Goal: Task Accomplishment & Management: Manage account settings

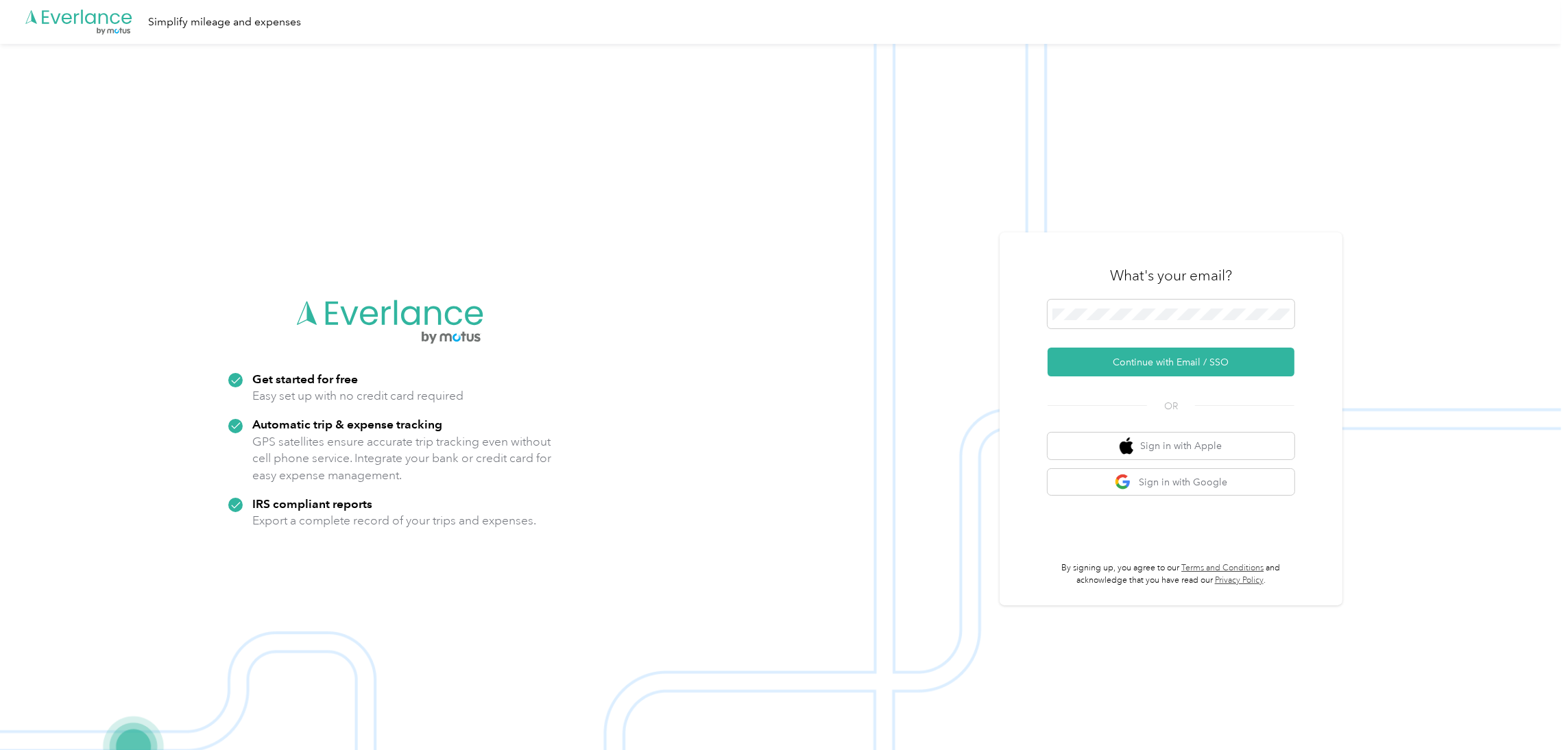
drag, startPoint x: 0, startPoint y: 0, endPoint x: 50, endPoint y: 423, distance: 425.9
click at [50, 423] on img at bounding box center [781, 418] width 1561 height 750
click at [1176, 364] on button "Continue with Email / SSO" at bounding box center [1171, 362] width 247 height 29
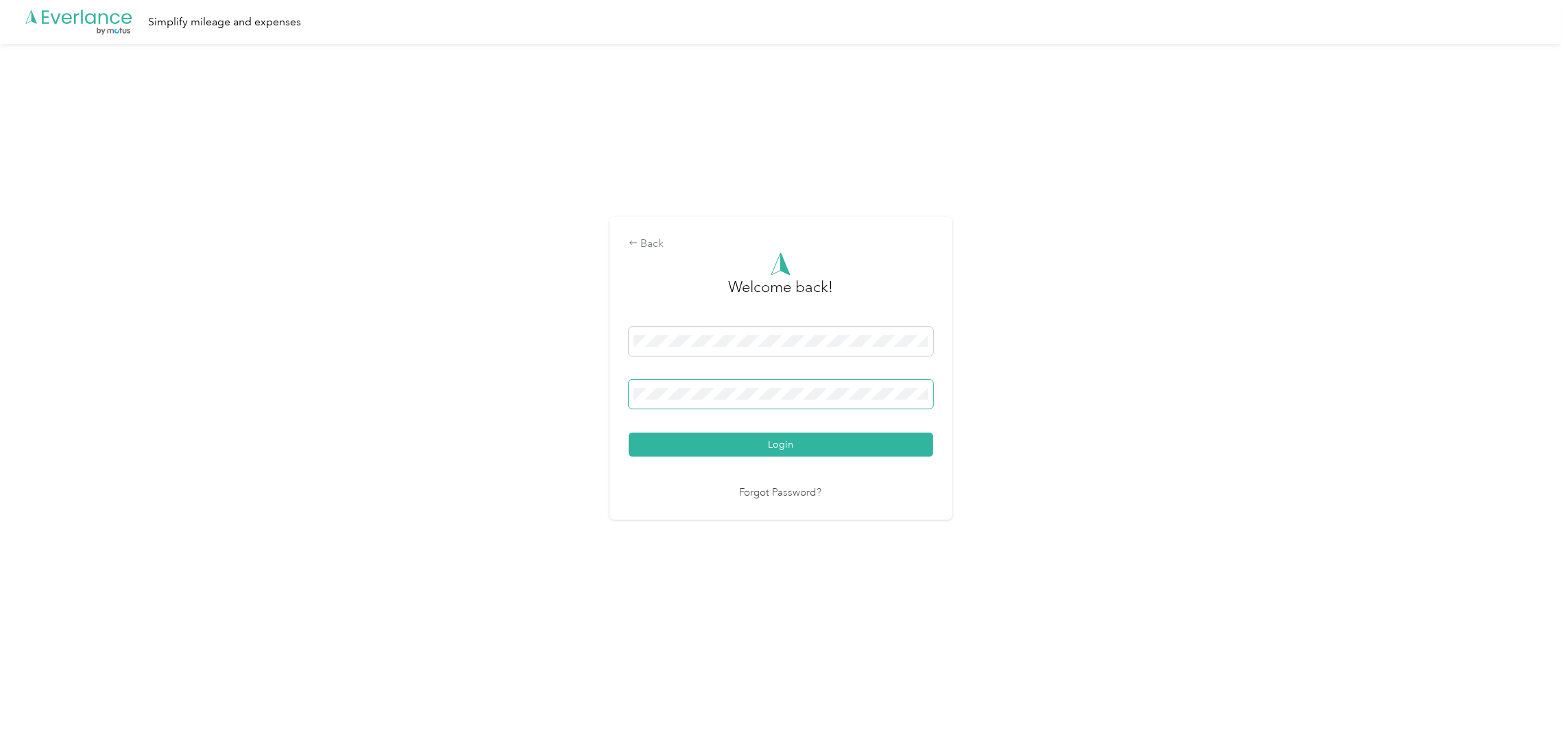
click at [629, 432] on button "Login" at bounding box center [781, 444] width 305 height 24
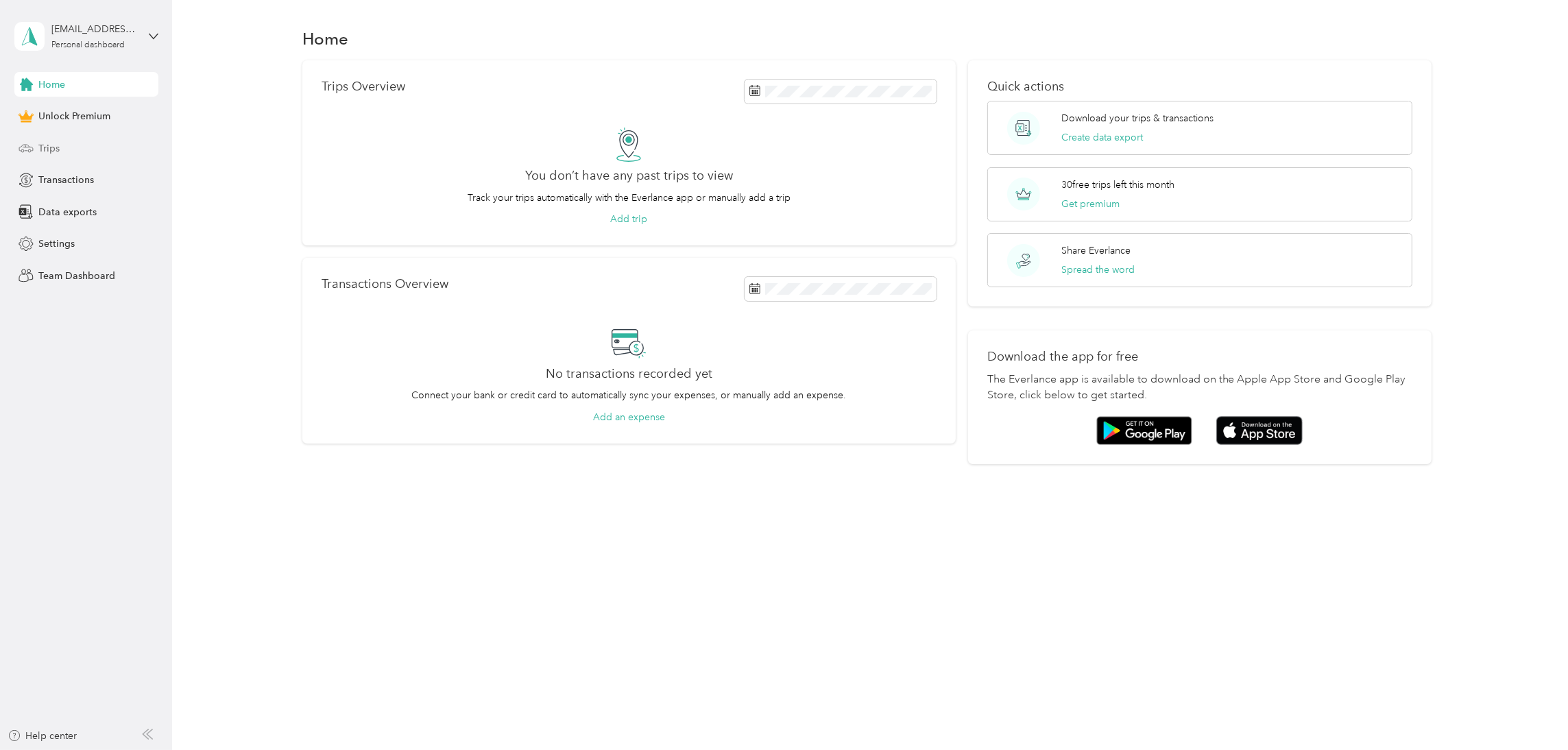
click at [60, 145] on div "Trips" at bounding box center [86, 148] width 144 height 25
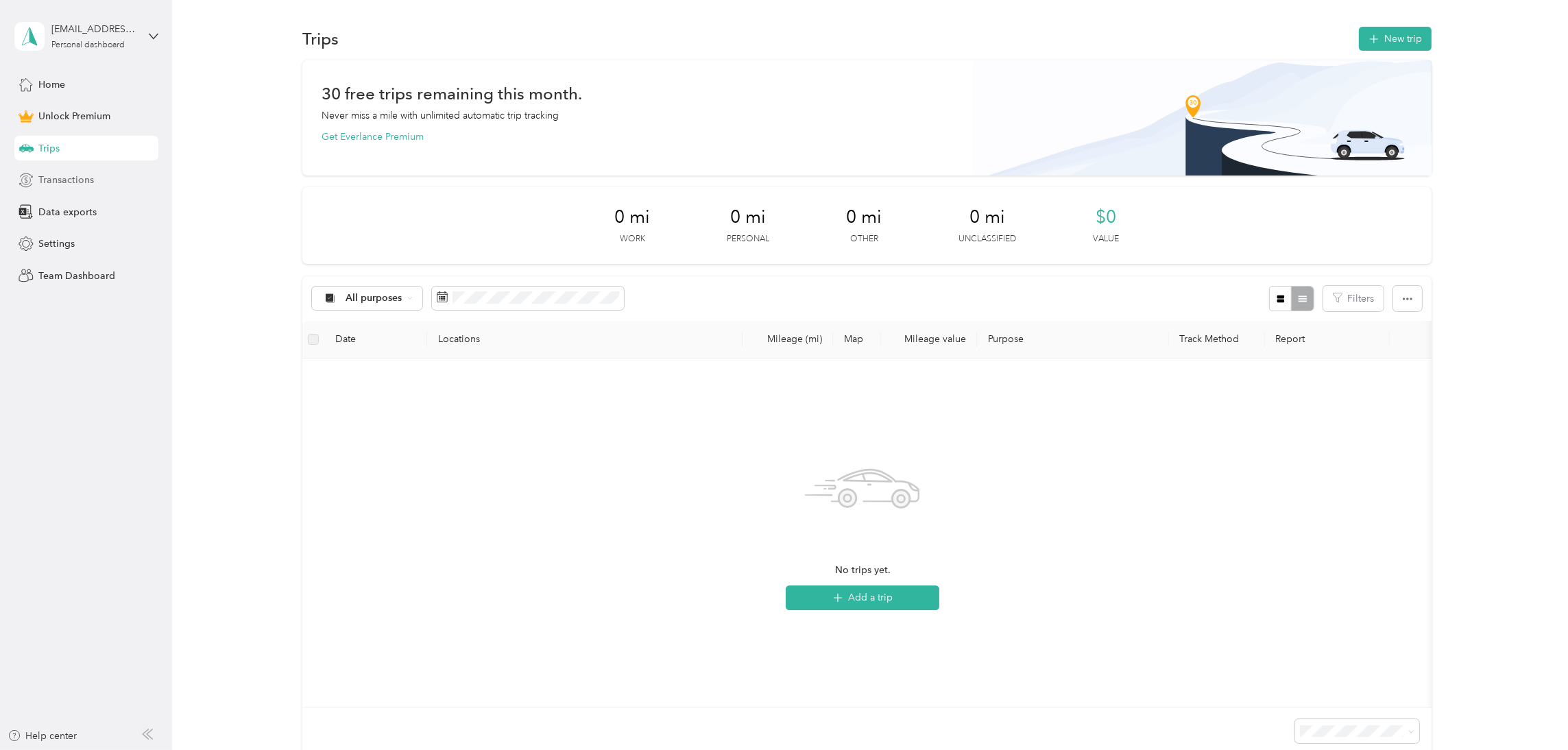
click at [80, 178] on span "Transactions" at bounding box center [66, 179] width 56 height 14
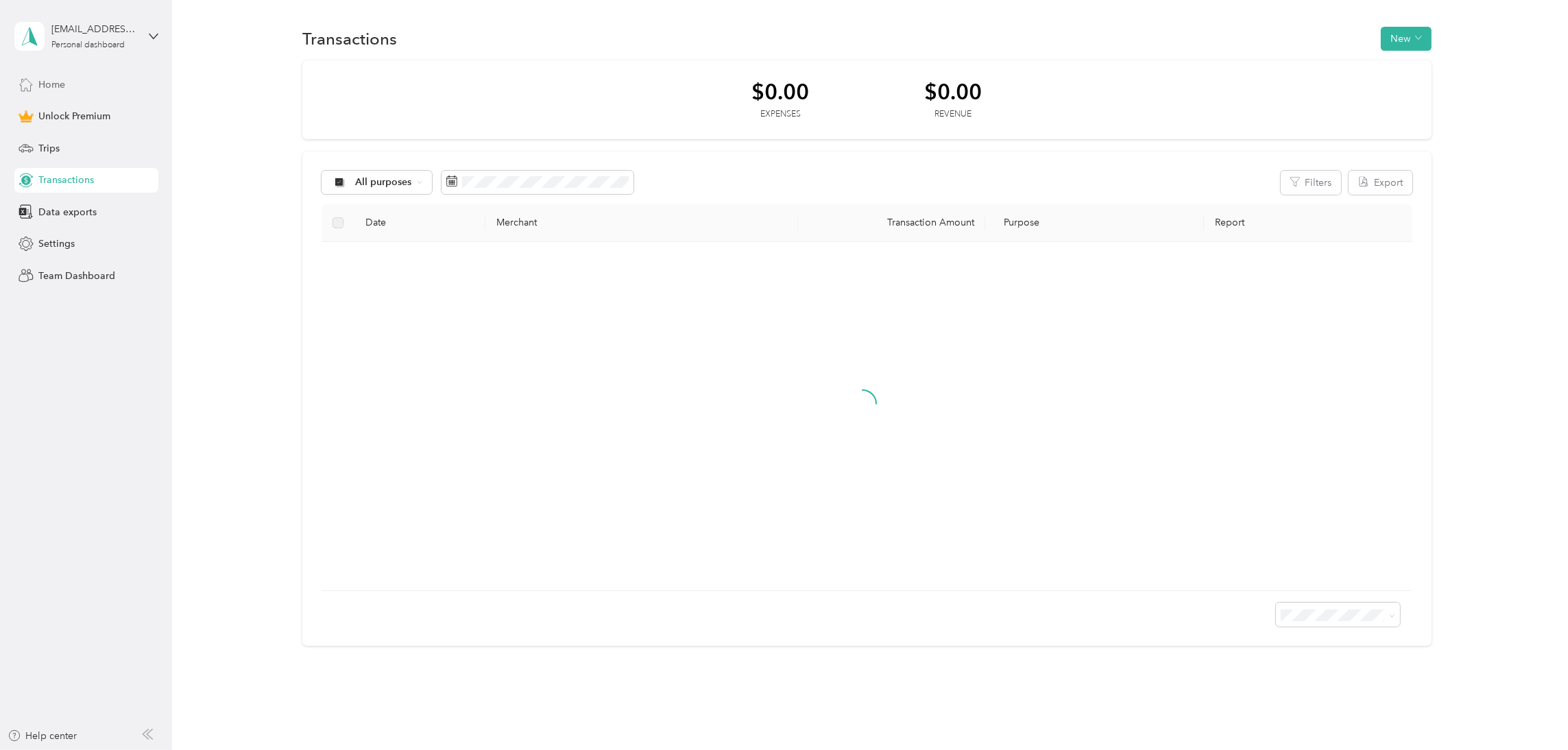
click at [56, 80] on span "Home" at bounding box center [52, 84] width 27 height 14
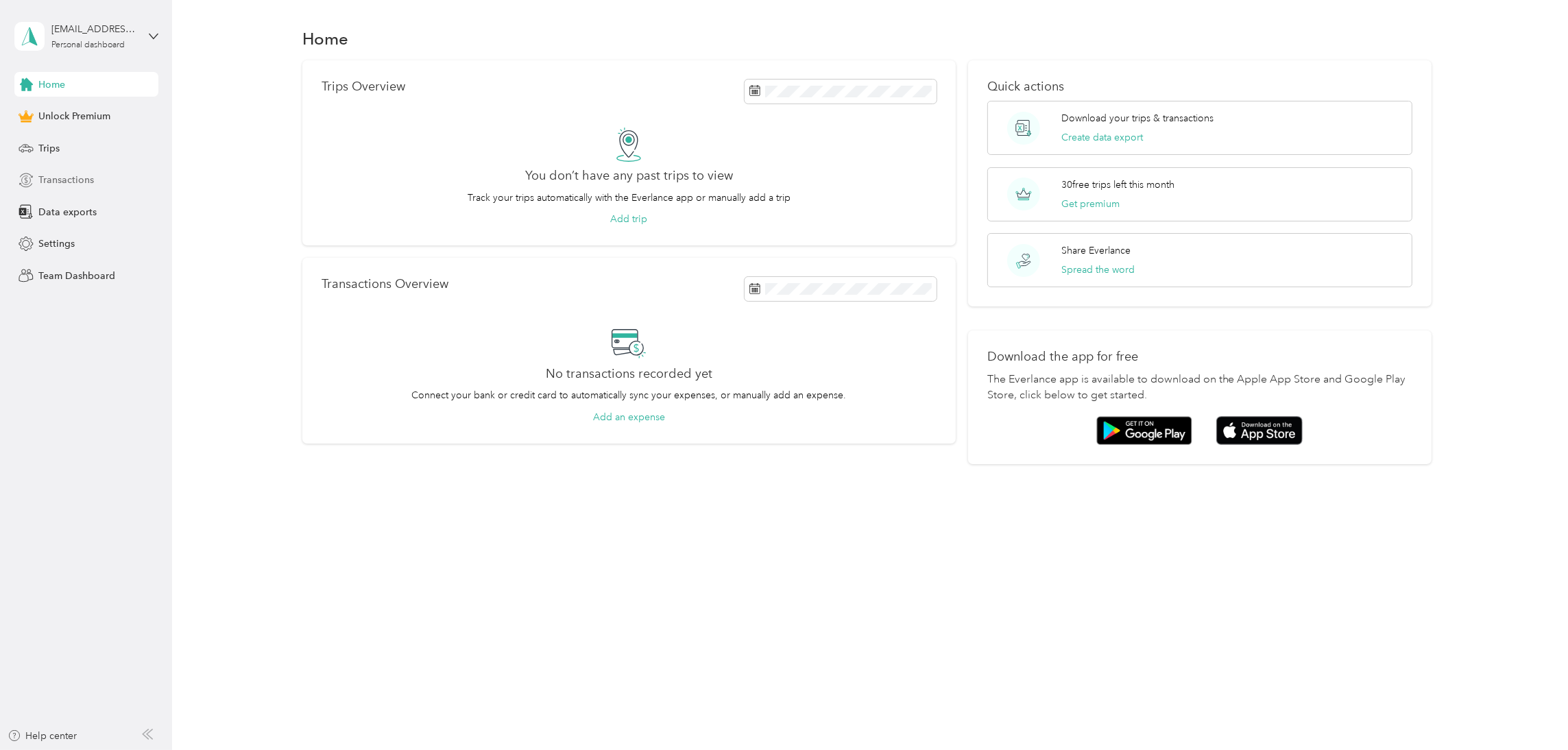
click at [68, 176] on span "Transactions" at bounding box center [66, 179] width 56 height 14
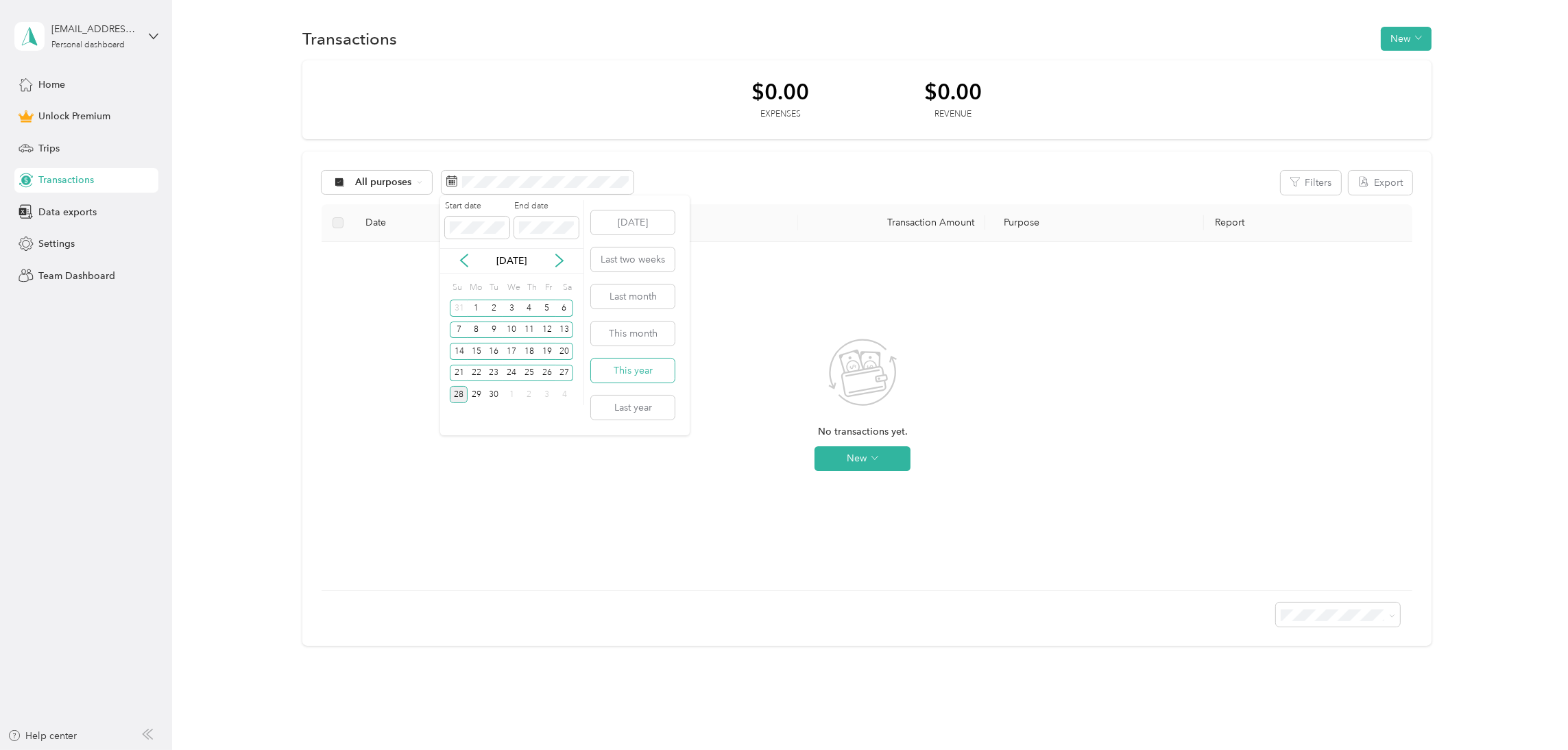
click at [644, 368] on button "This year" at bounding box center [632, 371] width 83 height 24
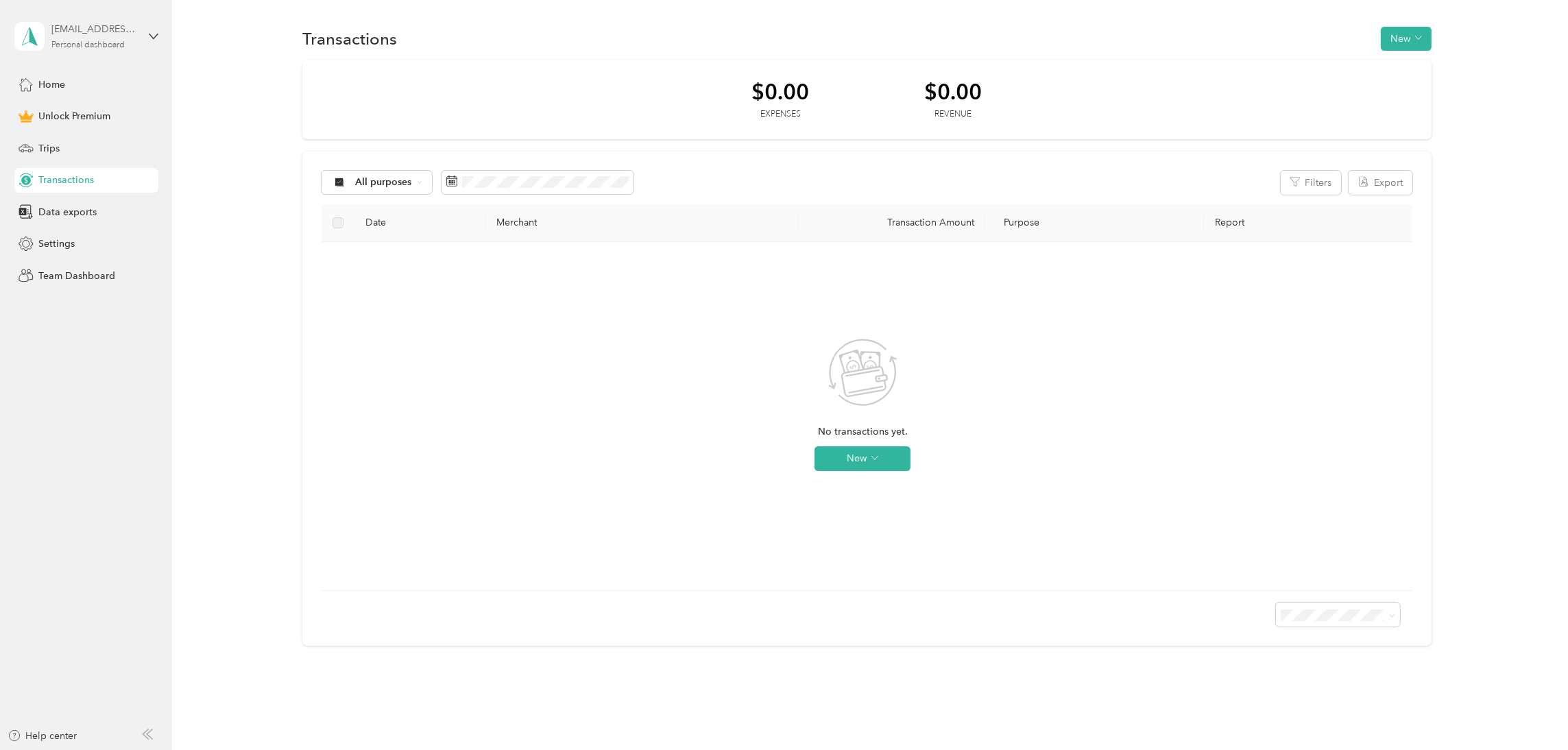
click at [101, 33] on div "[EMAIL_ADDRESS][DOMAIN_NAME]" at bounding box center [95, 29] width 86 height 14
click at [94, 448] on aside "creativitycleaning@gmail.com Personal dashboard Home Unlock Premium Trips Trans…" at bounding box center [86, 375] width 172 height 750
click at [74, 86] on div "Home" at bounding box center [86, 84] width 144 height 25
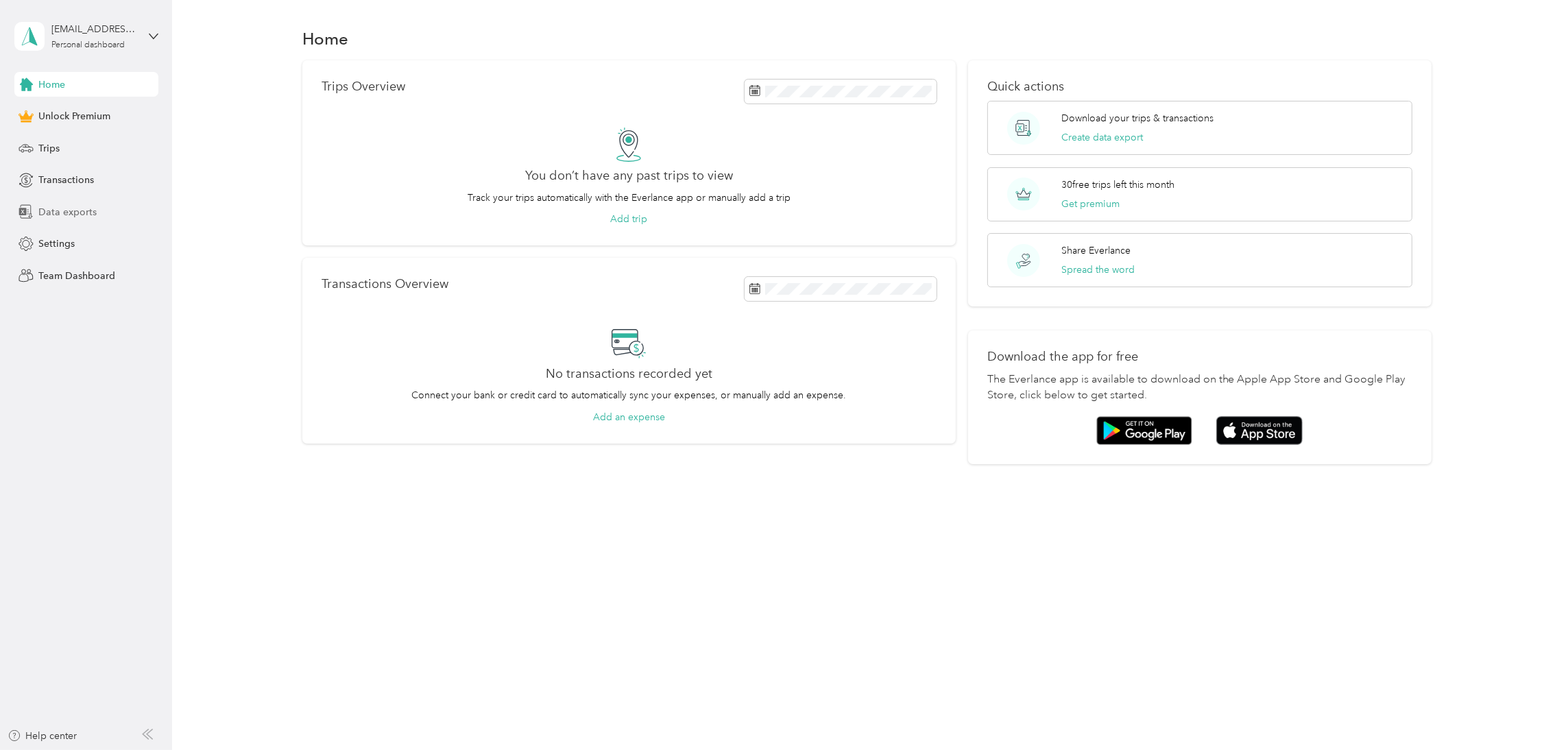
click at [62, 210] on span "Data exports" at bounding box center [68, 212] width 59 height 14
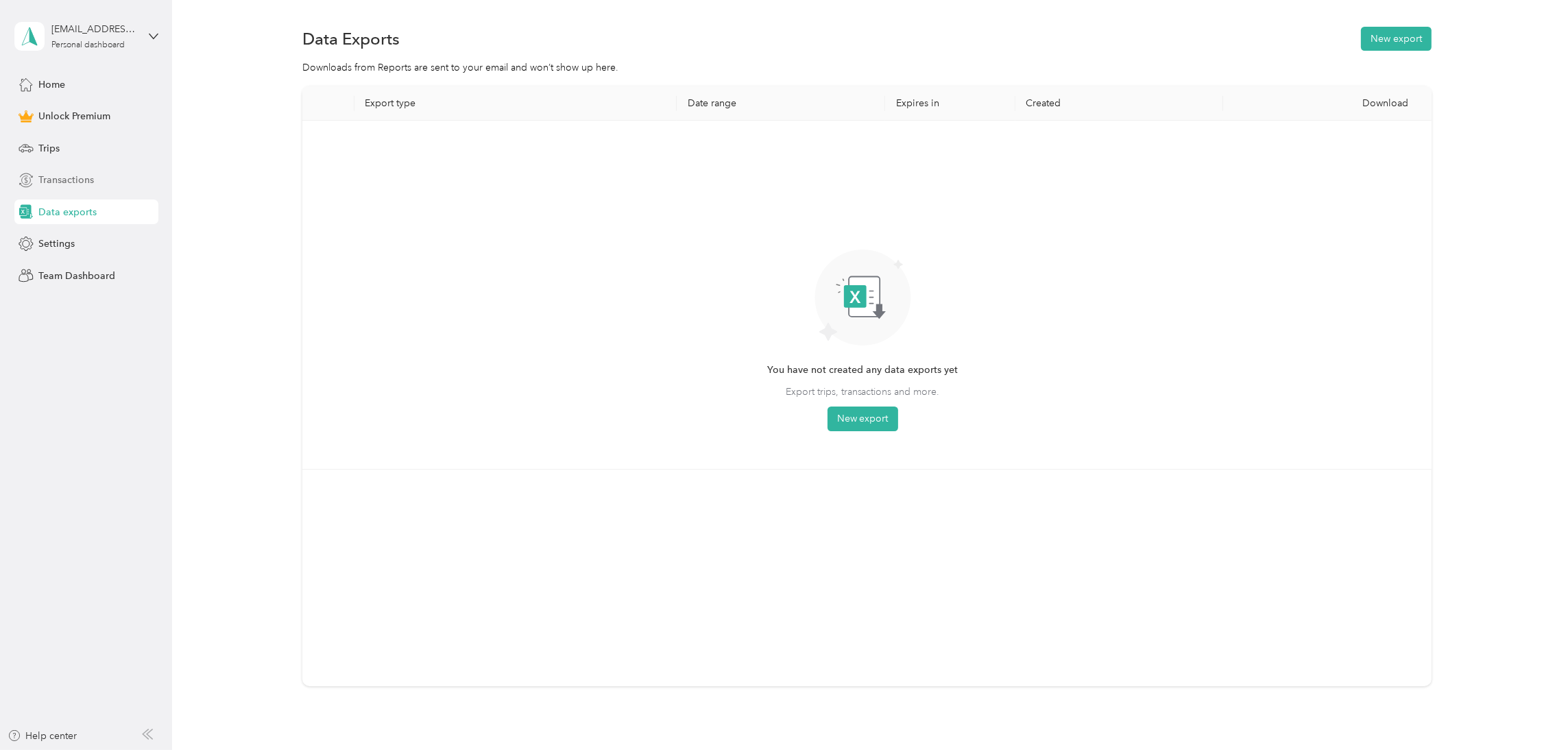
click at [54, 182] on span "Transactions" at bounding box center [66, 179] width 56 height 14
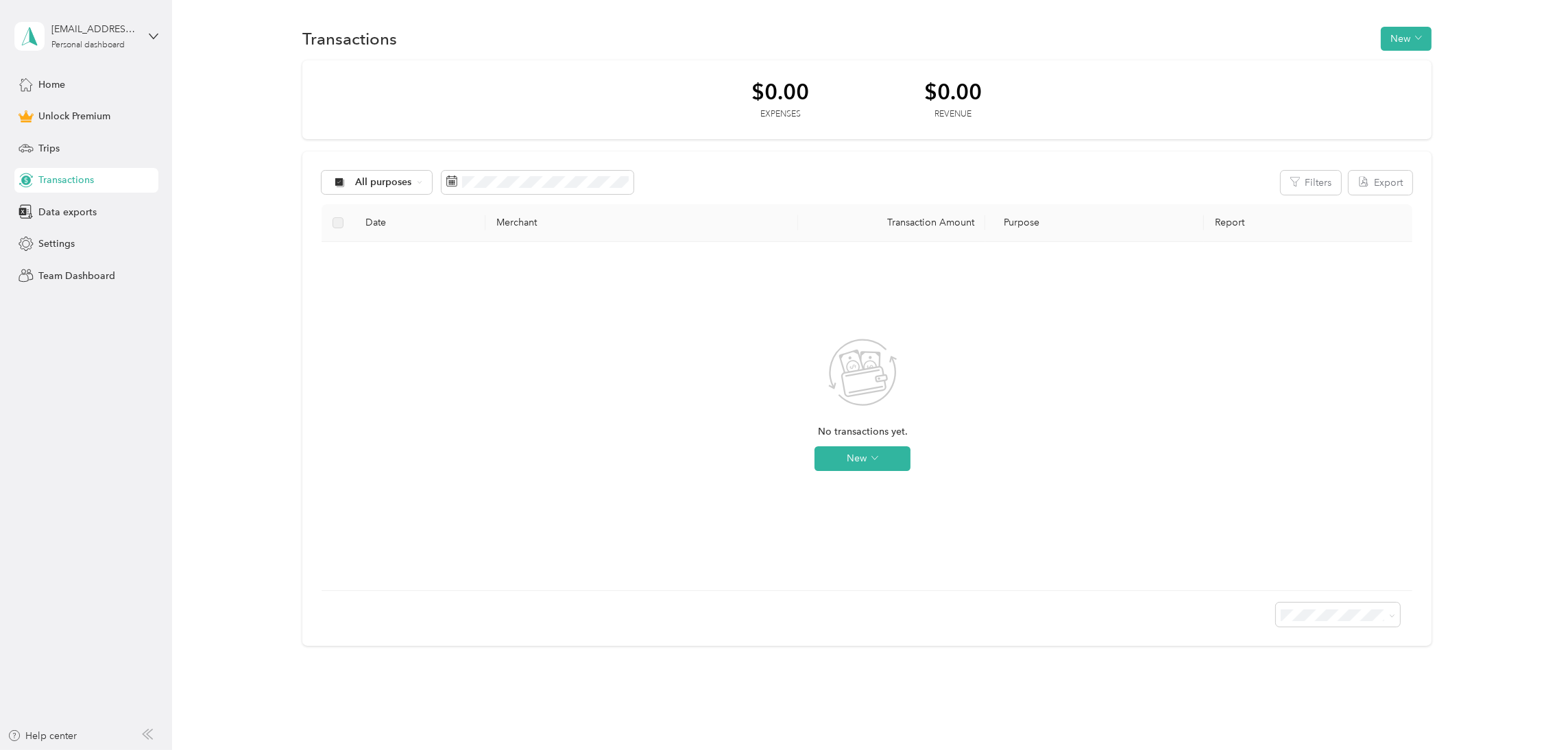
drag, startPoint x: 338, startPoint y: 226, endPoint x: 389, endPoint y: 246, distance: 54.8
click at [343, 234] on th at bounding box center [338, 223] width 34 height 38
click at [519, 227] on th "Merchant" at bounding box center [642, 223] width 312 height 38
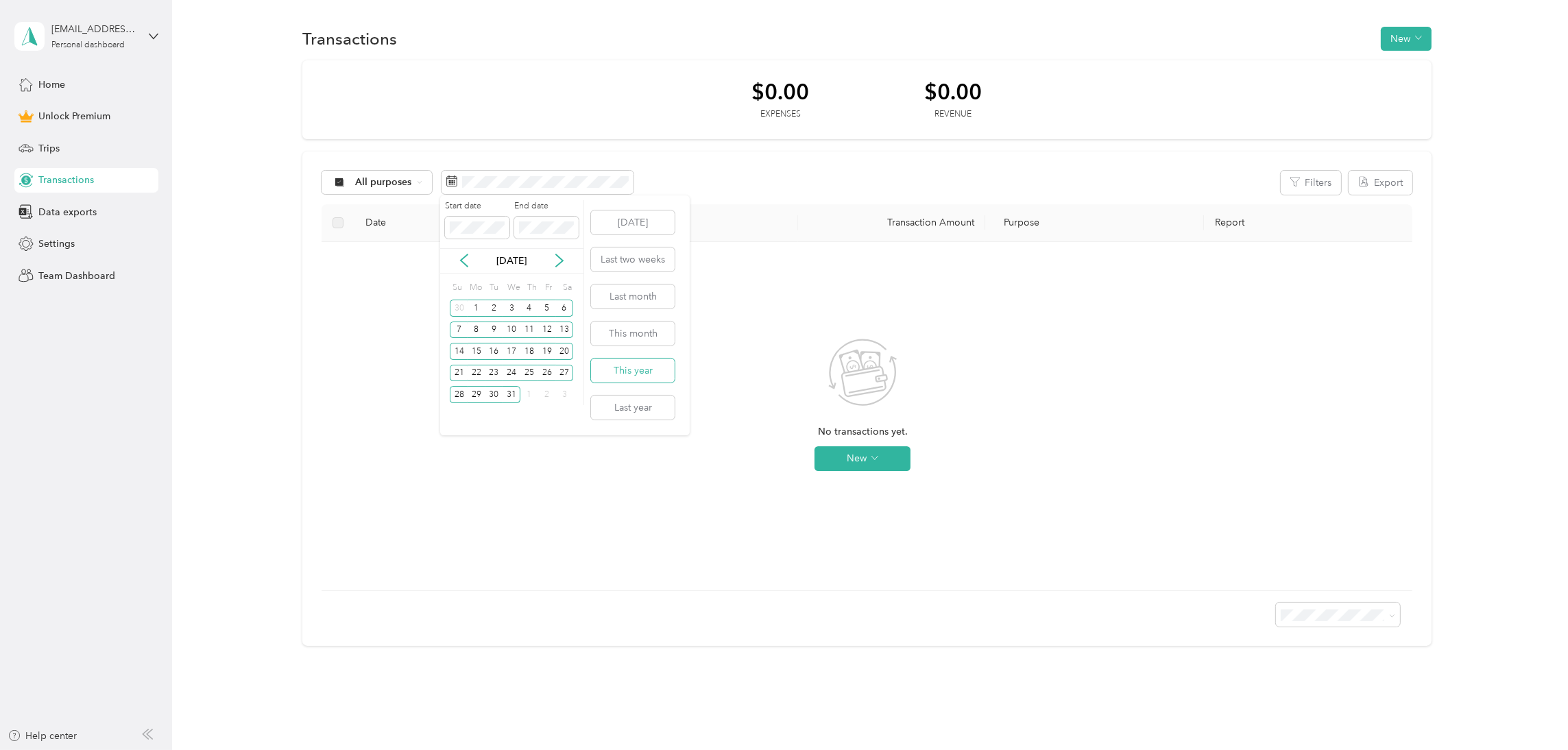
click at [639, 375] on button "This year" at bounding box center [632, 371] width 83 height 24
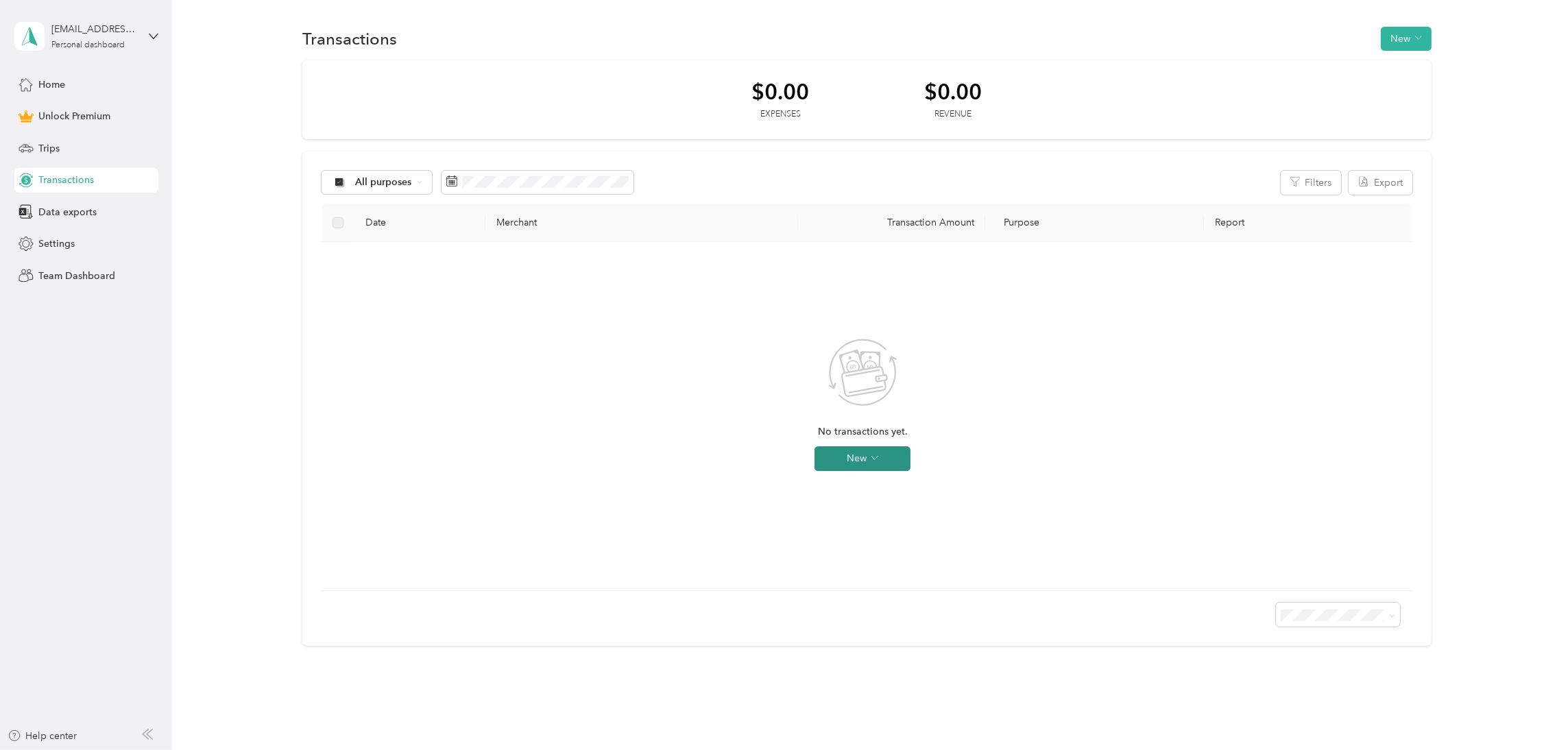
click at [883, 462] on button "New" at bounding box center [862, 459] width 96 height 25
click at [937, 541] on div "No transactions yet. New" at bounding box center [862, 416] width 1061 height 327
click at [52, 144] on span "Trips" at bounding box center [49, 148] width 21 height 14
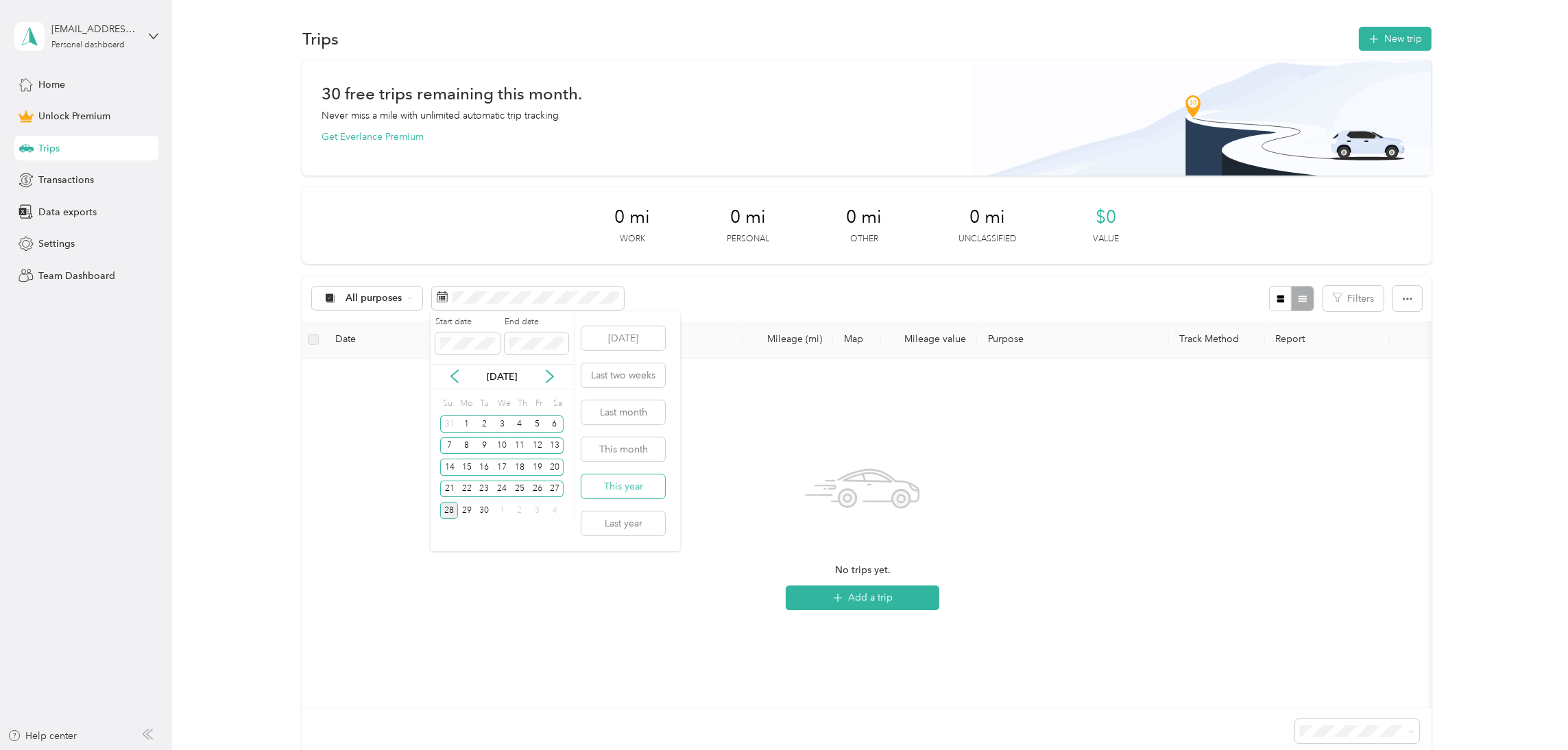
click at [615, 485] on button "This year" at bounding box center [623, 486] width 83 height 24
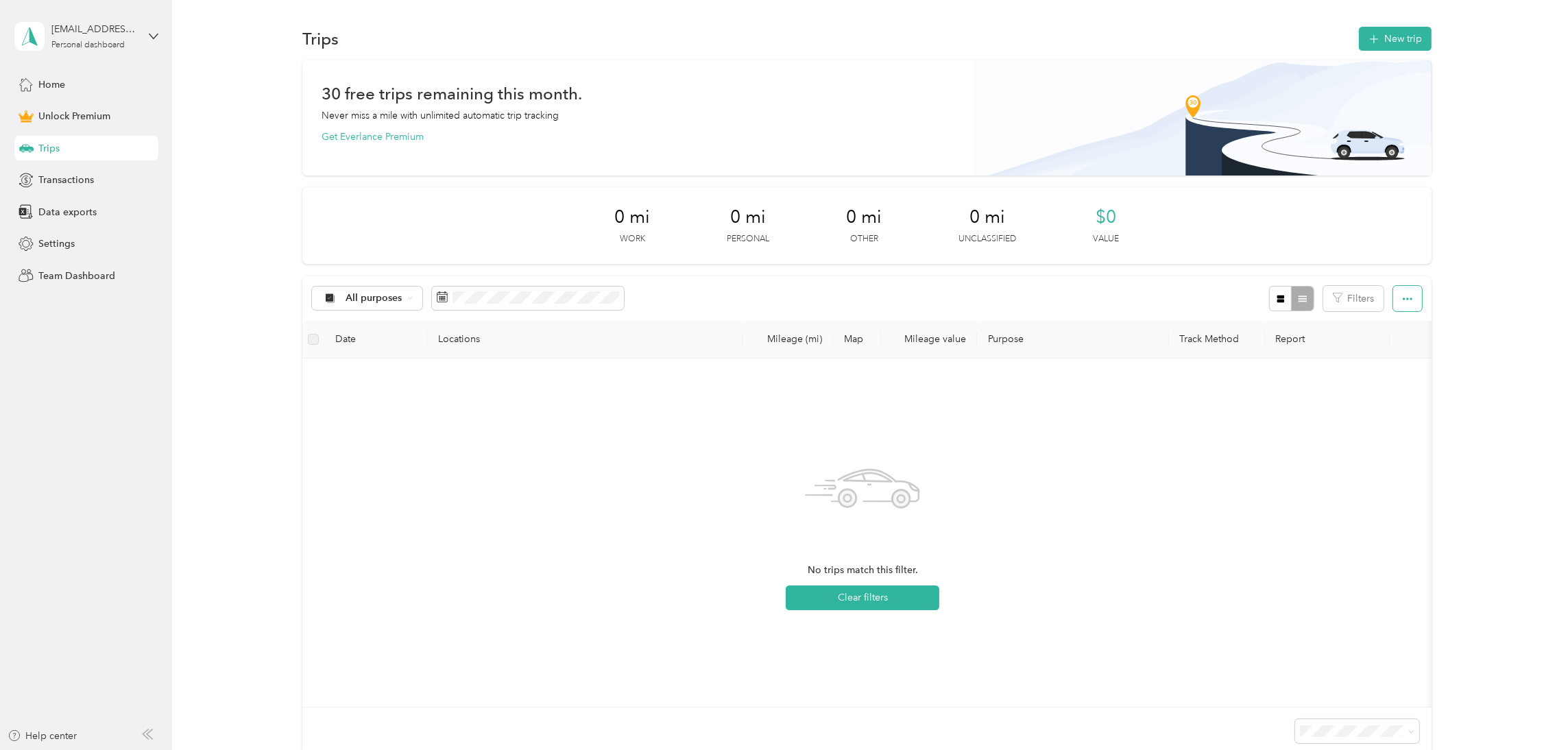
click at [1403, 297] on icon "button" at bounding box center [1407, 299] width 10 height 3
drag, startPoint x: 1355, startPoint y: 453, endPoint x: 1346, endPoint y: 445, distance: 12.0
click at [1346, 445] on div "No trips match this filter. Clear filters" at bounding box center [862, 532] width 1099 height 327
click at [1348, 301] on button "Filters" at bounding box center [1353, 299] width 60 height 26
click at [1186, 535] on div "No trips match this filter. Clear filters" at bounding box center [862, 532] width 1099 height 327
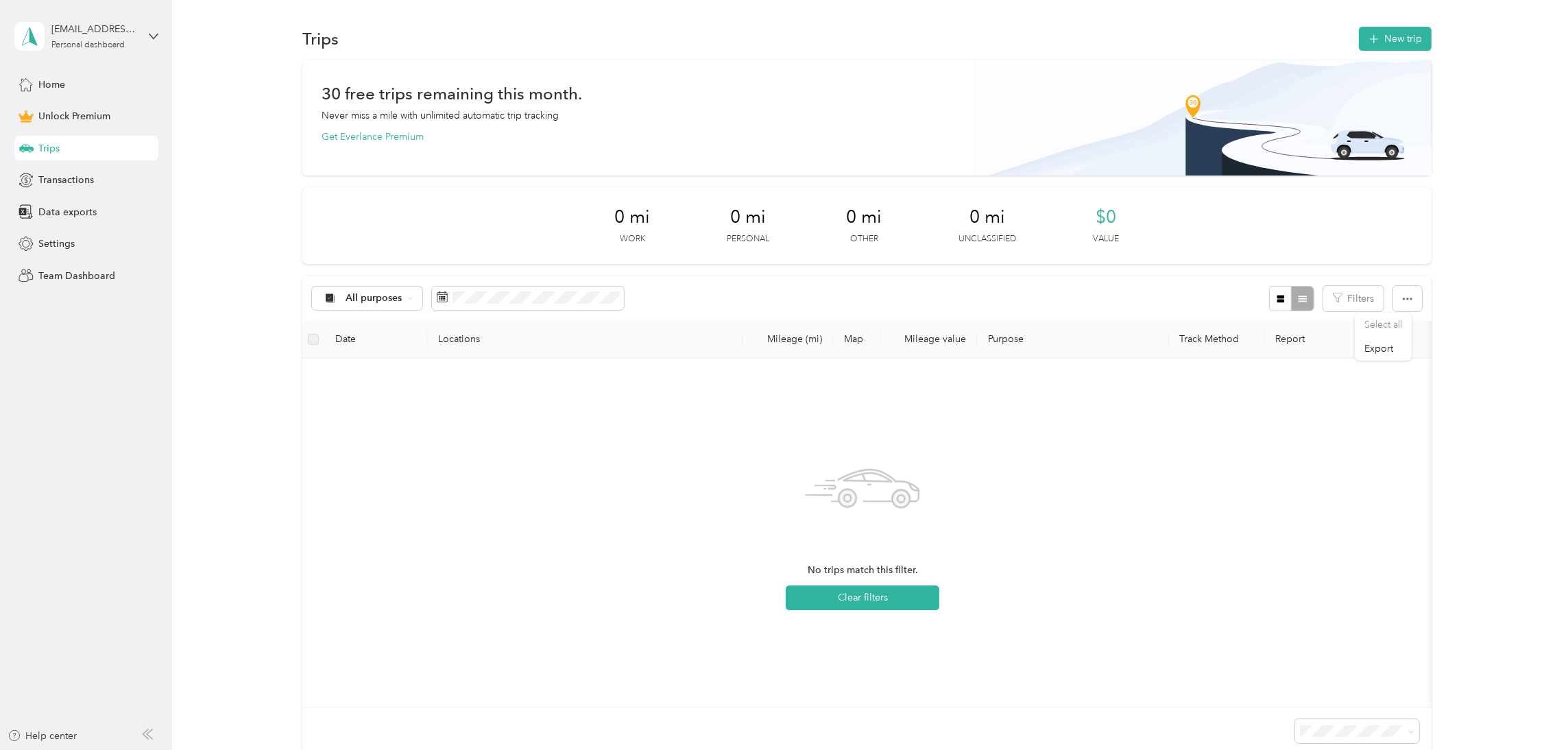
click at [1287, 306] on div at bounding box center [1291, 299] width 44 height 26
click at [1276, 301] on icon "button" at bounding box center [1281, 299] width 10 height 10
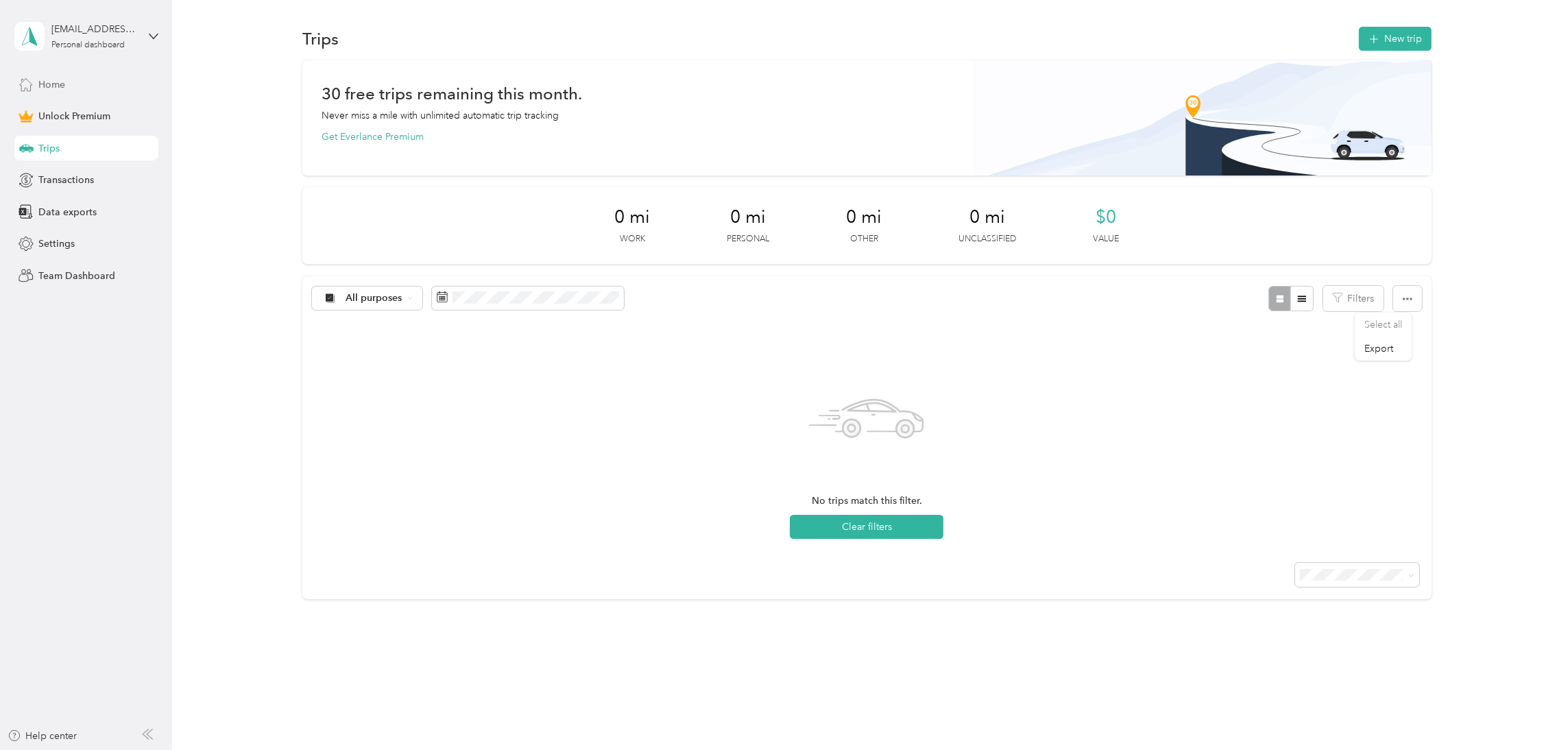
click at [48, 82] on span "Home" at bounding box center [52, 84] width 27 height 14
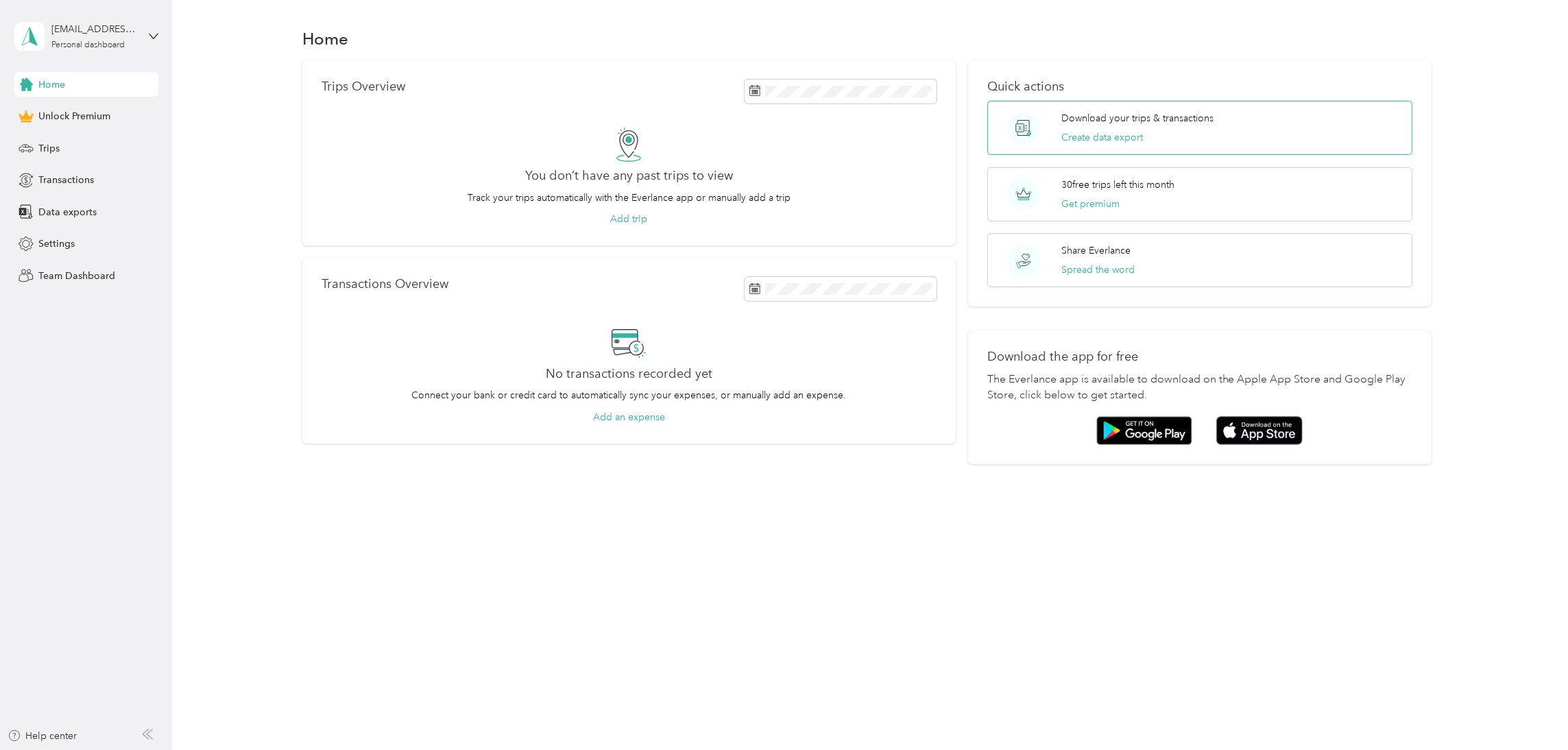
click at [1136, 120] on p "Download your trips & transactions" at bounding box center [1137, 118] width 152 height 14
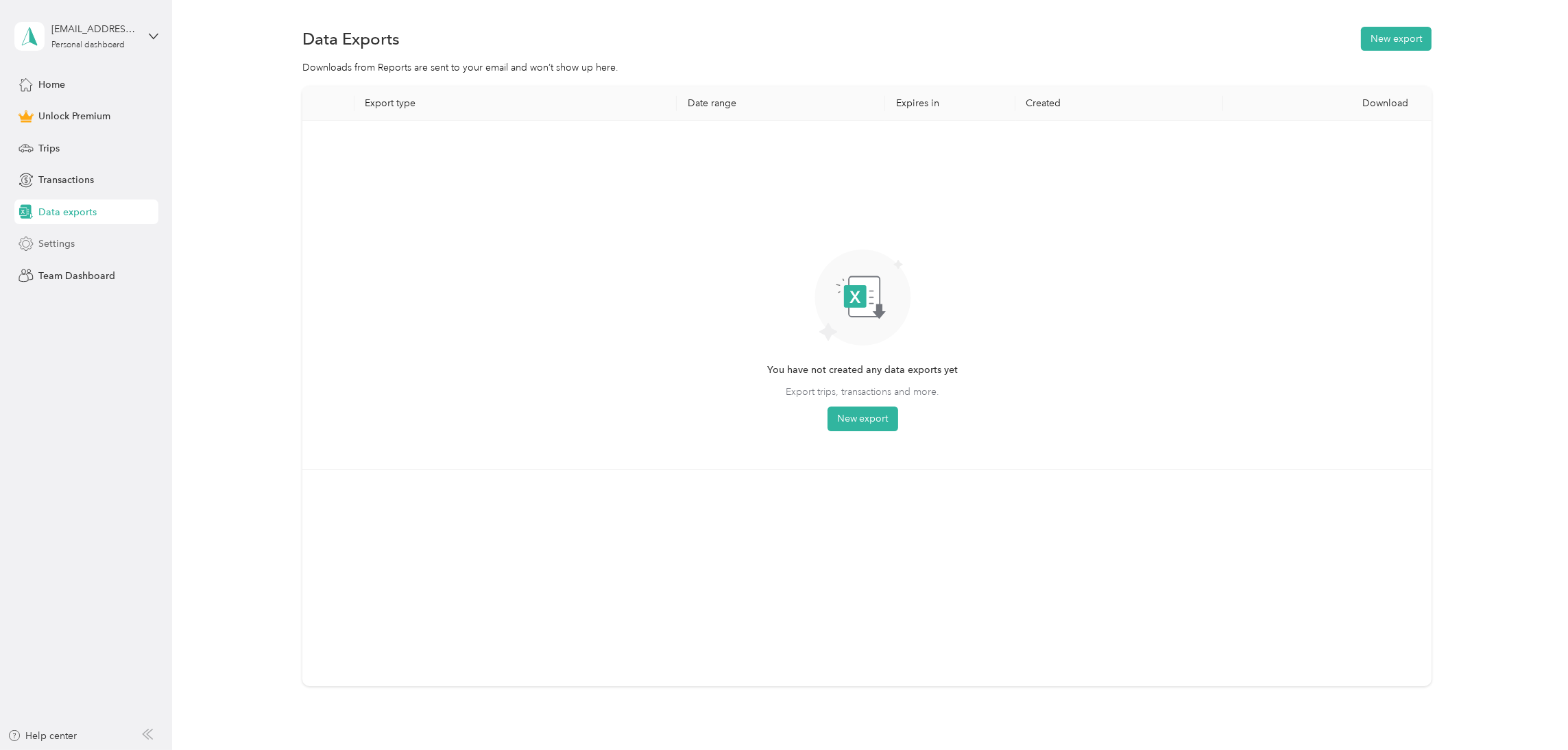
click at [53, 246] on span "Settings" at bounding box center [56, 243] width 36 height 14
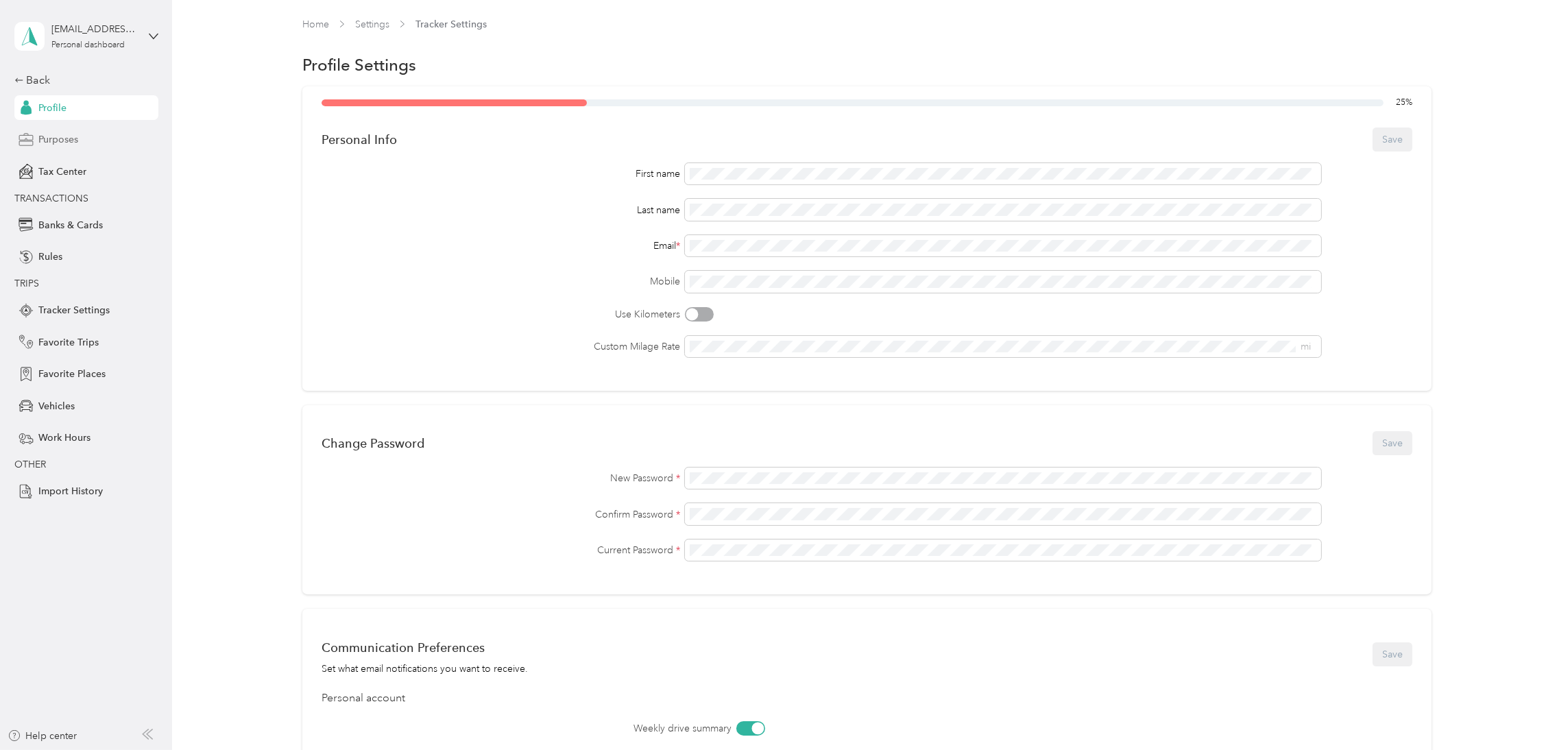
click at [68, 136] on span "Purposes" at bounding box center [58, 139] width 40 height 14
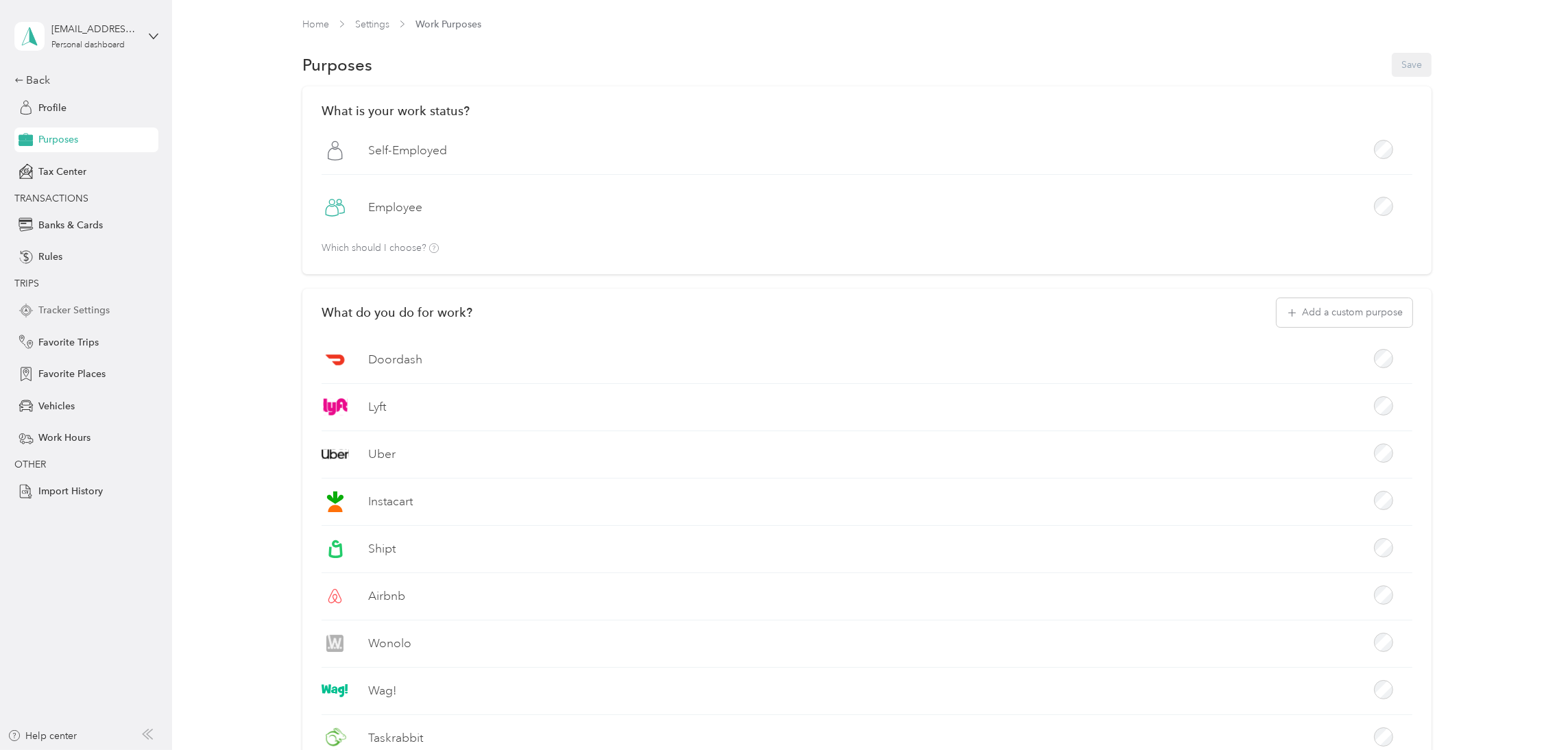
click at [67, 309] on span "Tracker Settings" at bounding box center [74, 310] width 71 height 14
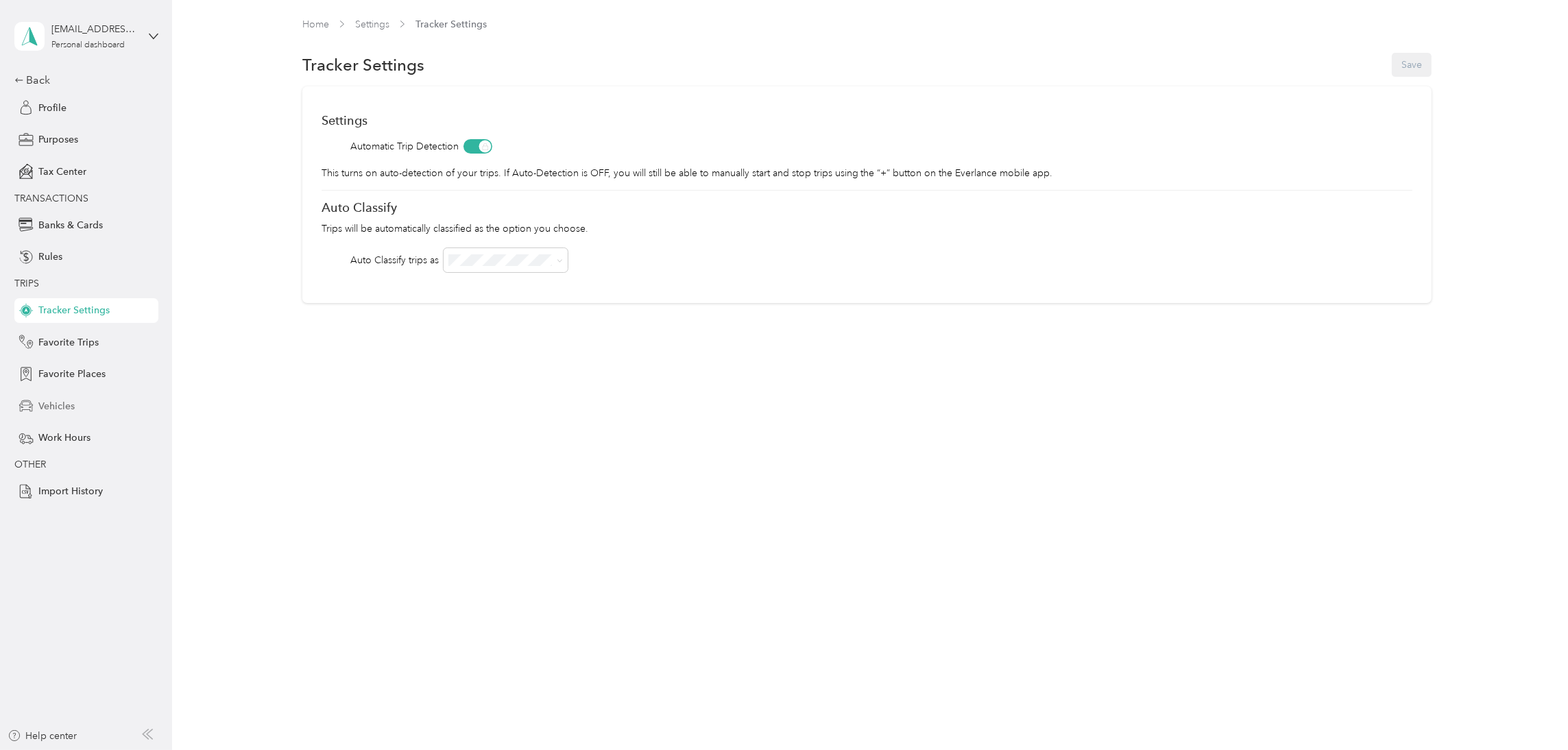
drag, startPoint x: 68, startPoint y: 364, endPoint x: 72, endPoint y: 399, distance: 35.2
click at [68, 375] on div "Back Profile Purposes Tax Center TRANSACTIONS Banks & Cards Rules TRIPS Tracker…" at bounding box center [86, 288] width 144 height 432
click at [73, 405] on span "Vehicles" at bounding box center [56, 406] width 36 height 14
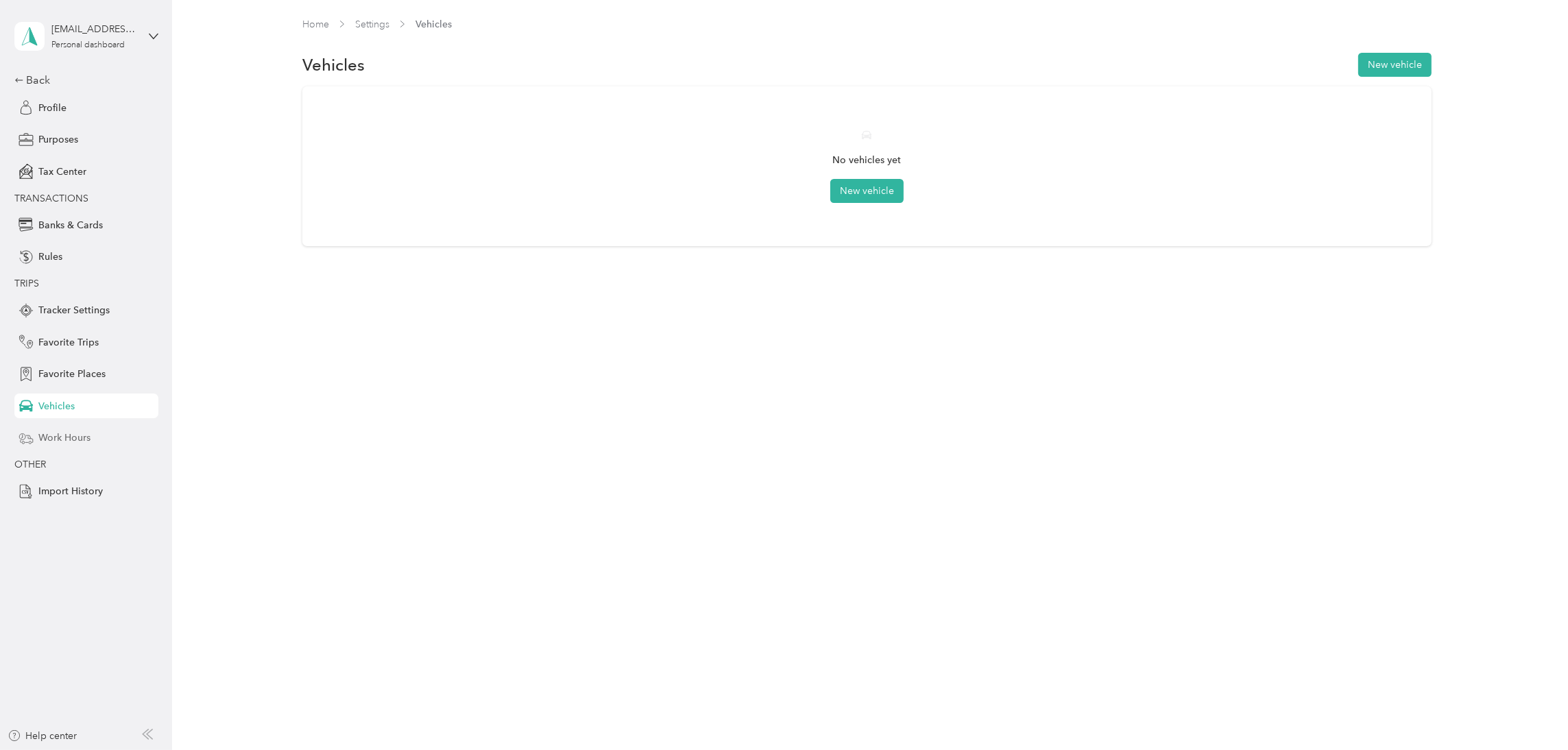
click at [75, 435] on span "Work Hours" at bounding box center [64, 438] width 52 height 14
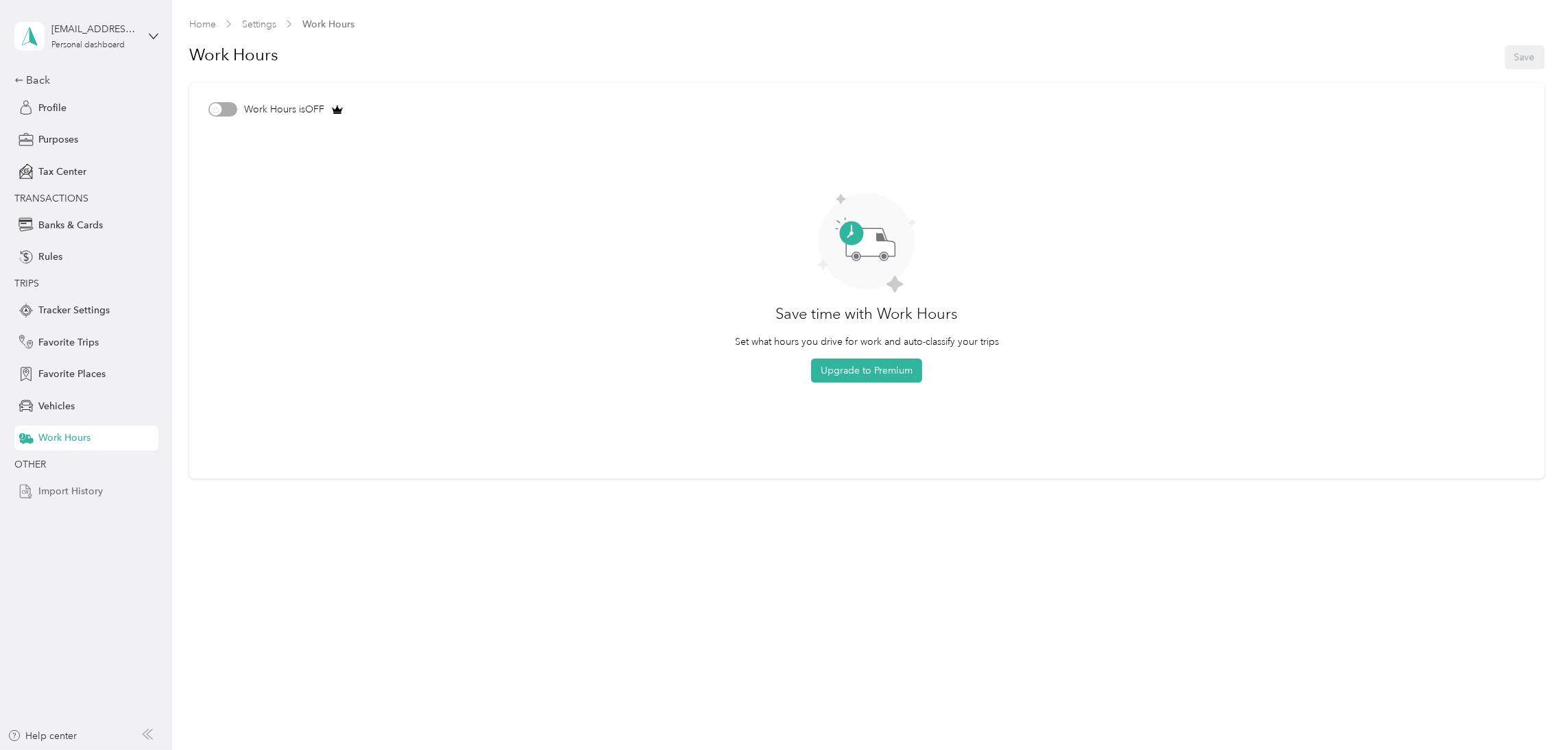
click at [77, 495] on span "Import History" at bounding box center [71, 491] width 65 height 14
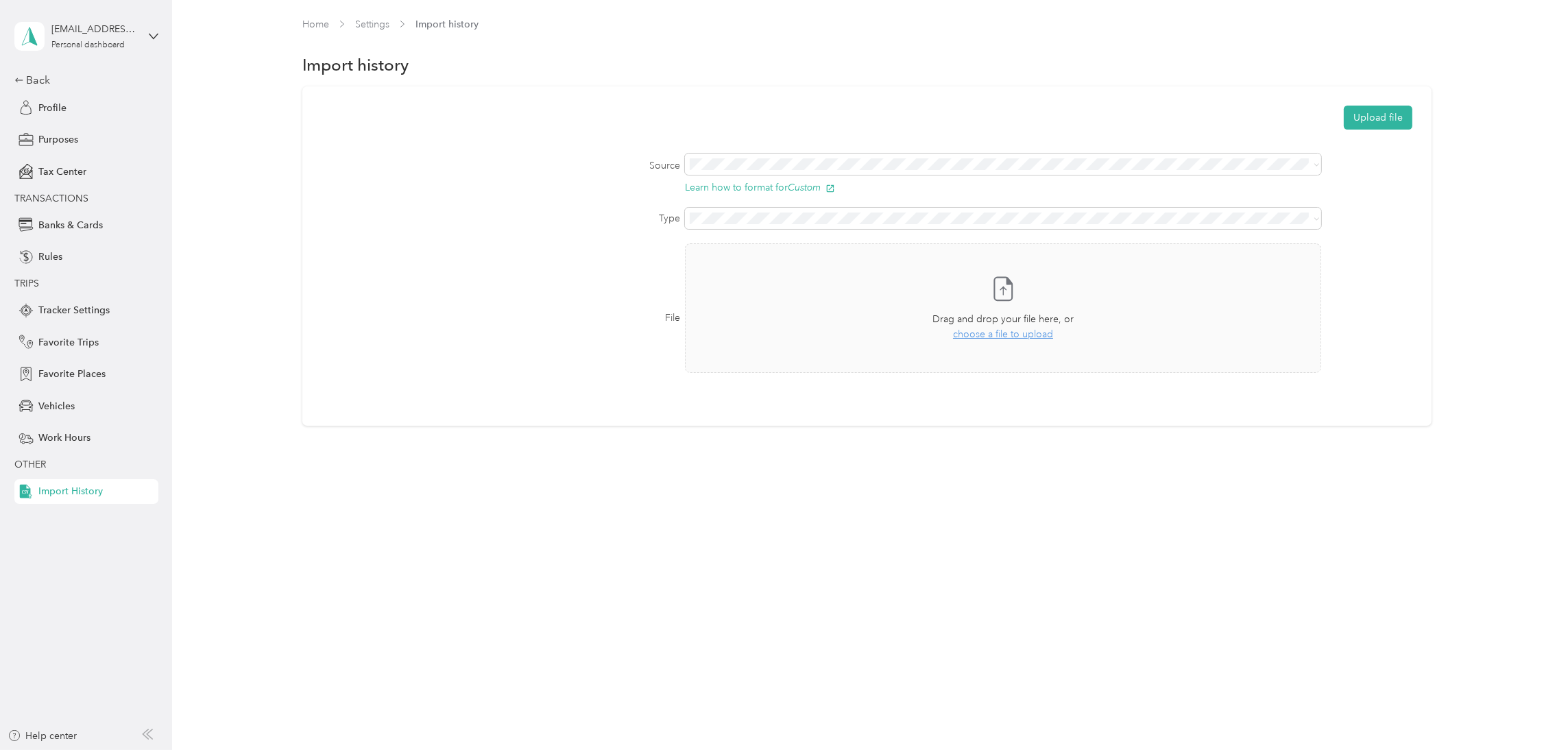
click at [83, 595] on aside "creativitycleaning@gmail.com Personal dashboard Back Profile Purposes Tax Cente…" at bounding box center [86, 375] width 172 height 750
click at [59, 107] on span "Profile" at bounding box center [52, 107] width 28 height 14
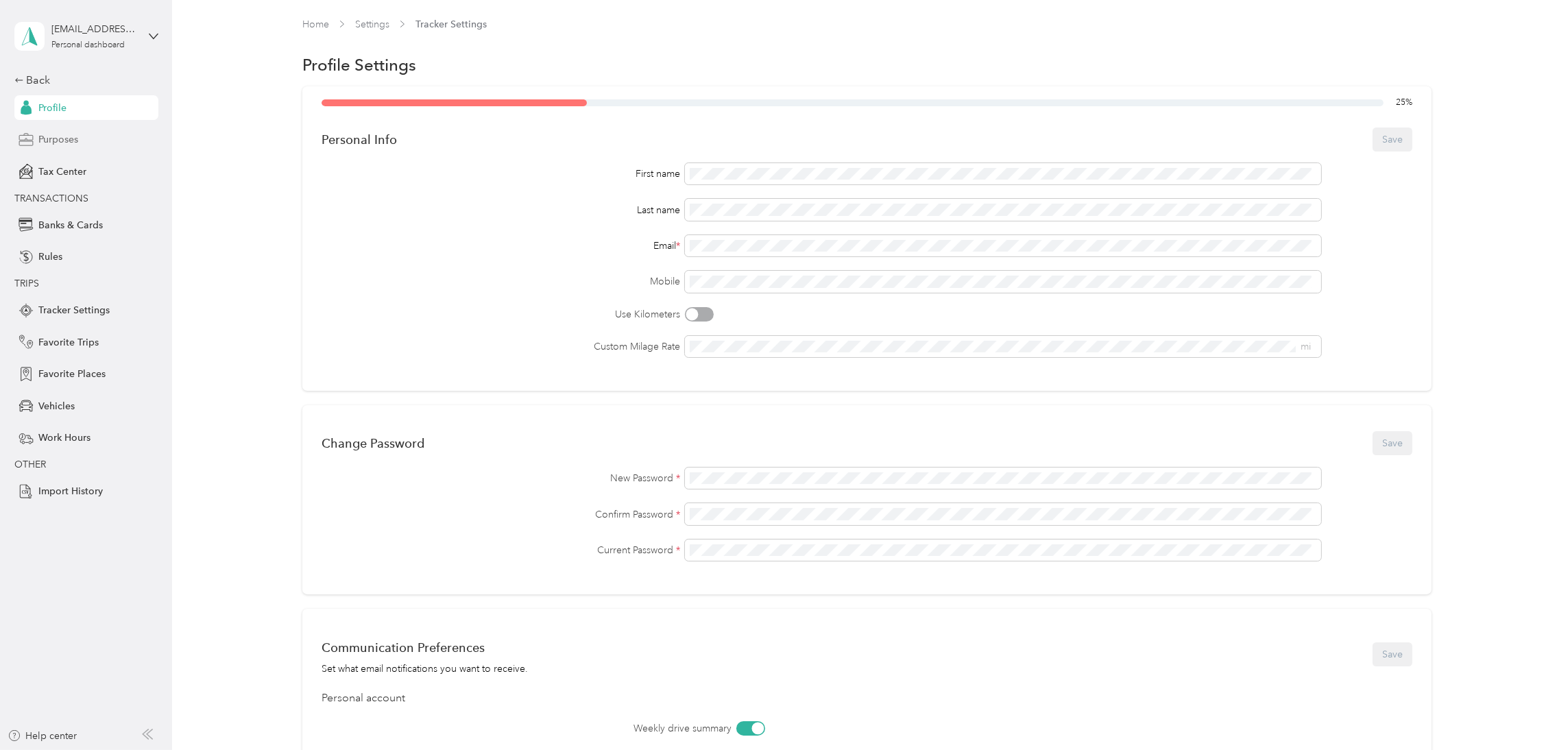
click at [65, 137] on span "Purposes" at bounding box center [58, 139] width 40 height 14
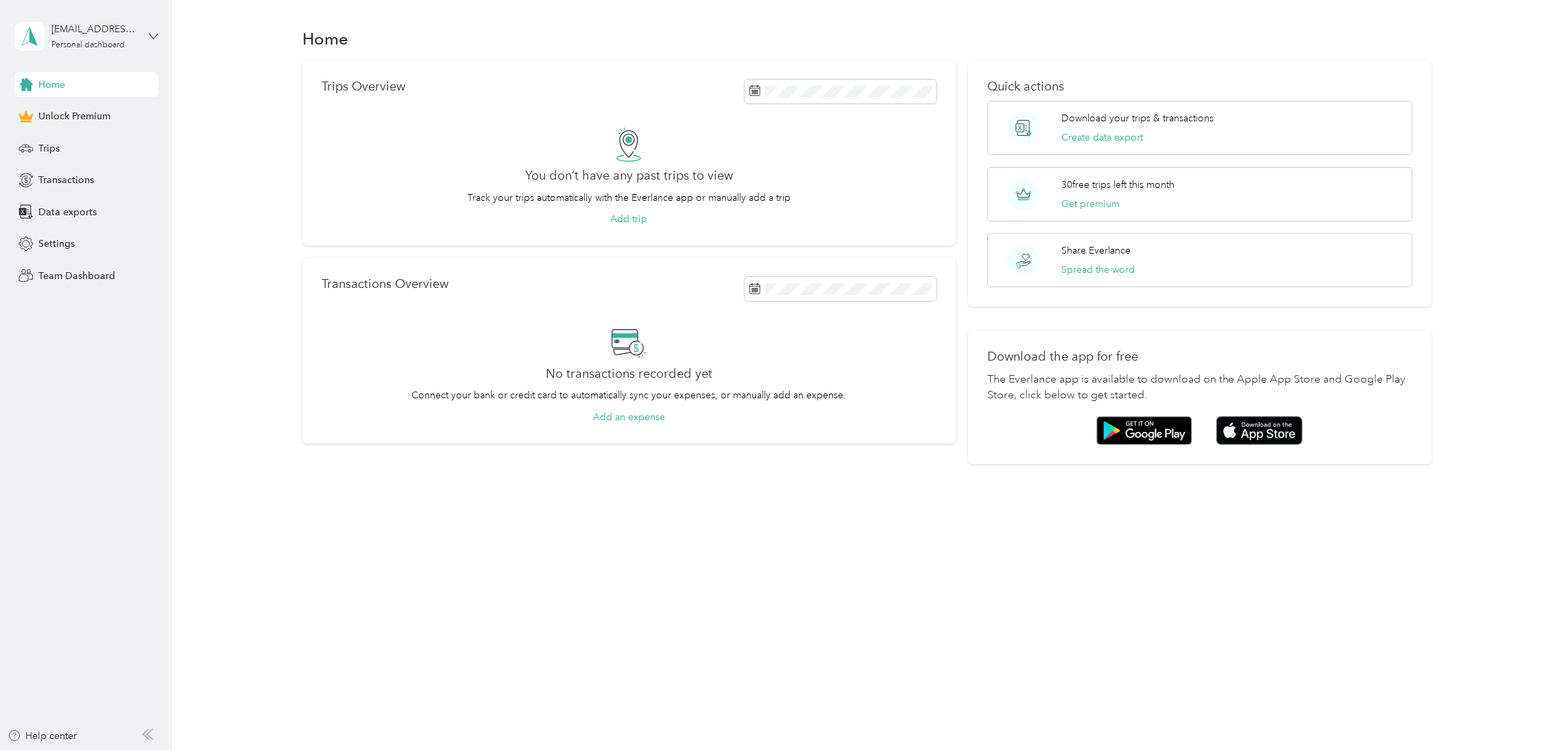
click at [155, 35] on icon at bounding box center [153, 36] width 10 height 10
click at [68, 113] on div "Log out" at bounding box center [158, 112] width 269 height 24
